Goal: Find specific page/section: Find specific page/section

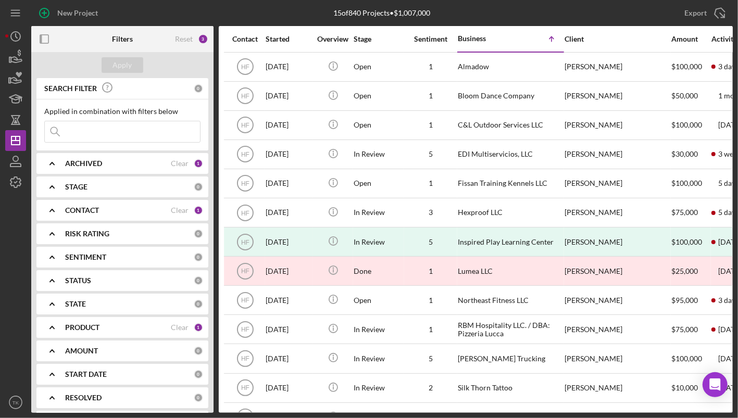
click at [94, 206] on b "CONTACT" at bounding box center [82, 210] width 34 height 8
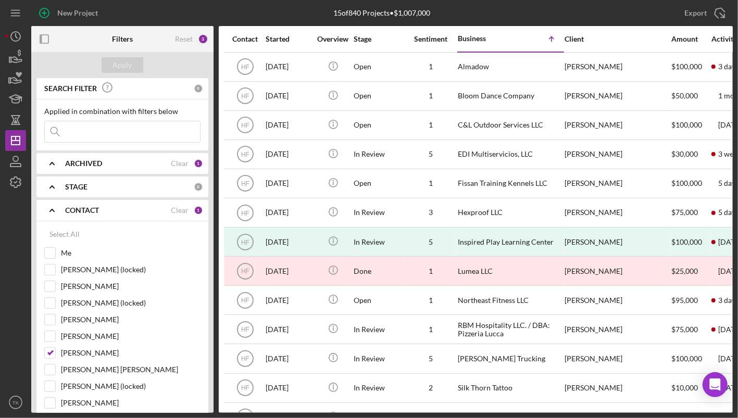
click at [97, 206] on b "CONTACT" at bounding box center [82, 210] width 34 height 8
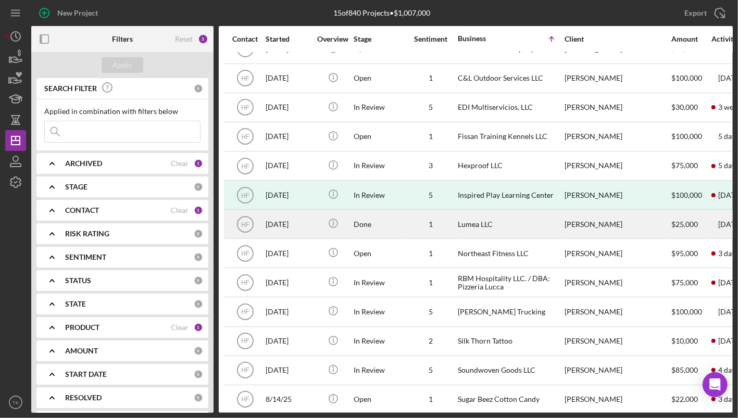
scroll to position [91, 0]
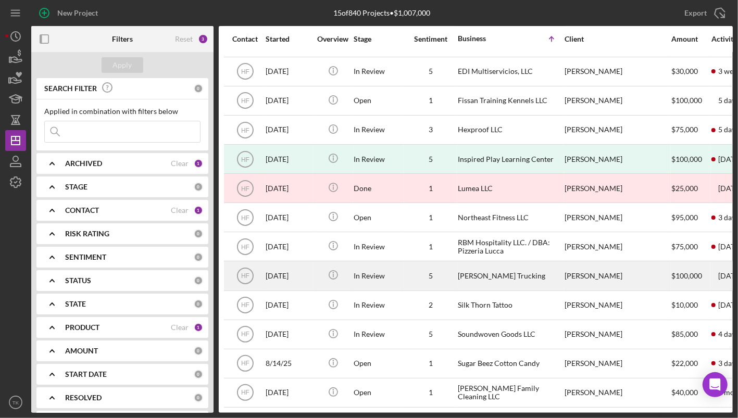
click at [462, 271] on div "[PERSON_NAME] Trucking" at bounding box center [510, 276] width 104 height 28
